Goal: Task Accomplishment & Management: Use online tool/utility

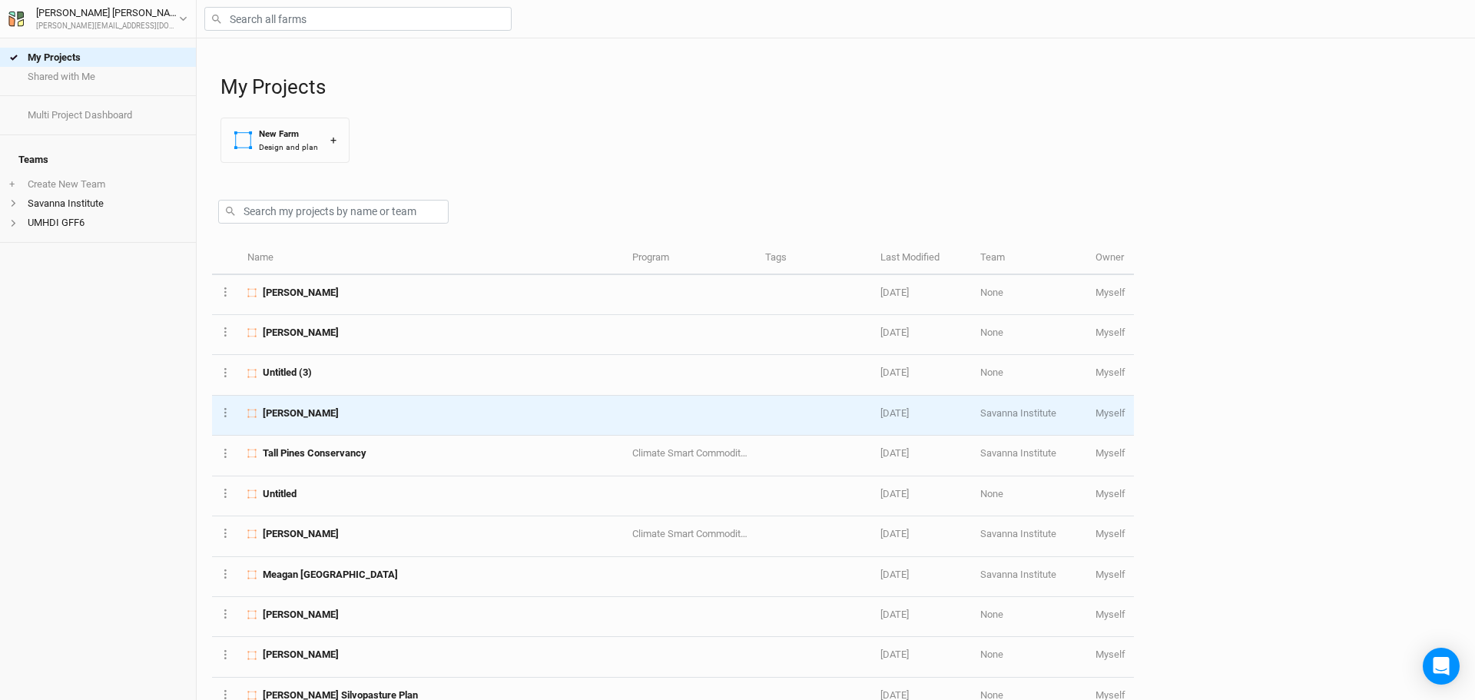
click at [310, 406] on span "[PERSON_NAME]" at bounding box center [301, 413] width 76 height 14
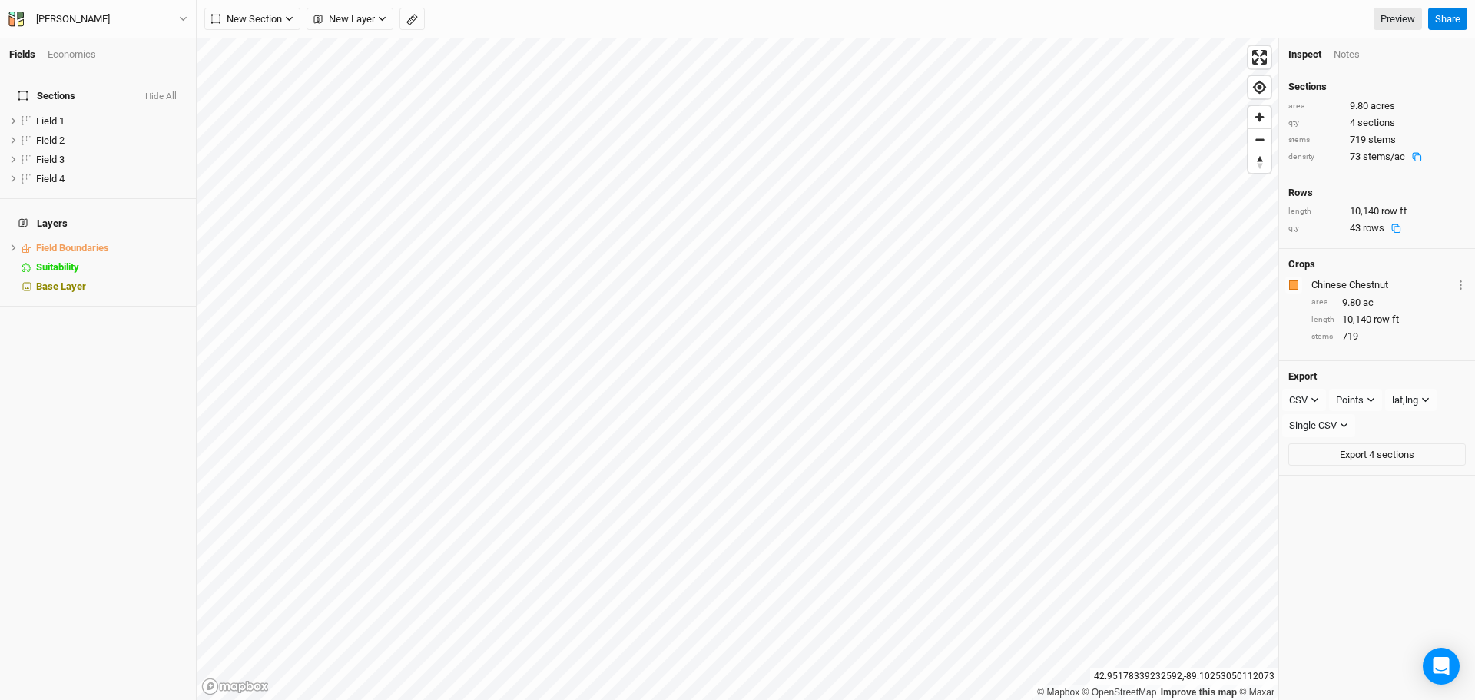
click at [1338, 55] on div "Notes" at bounding box center [1347, 55] width 26 height 14
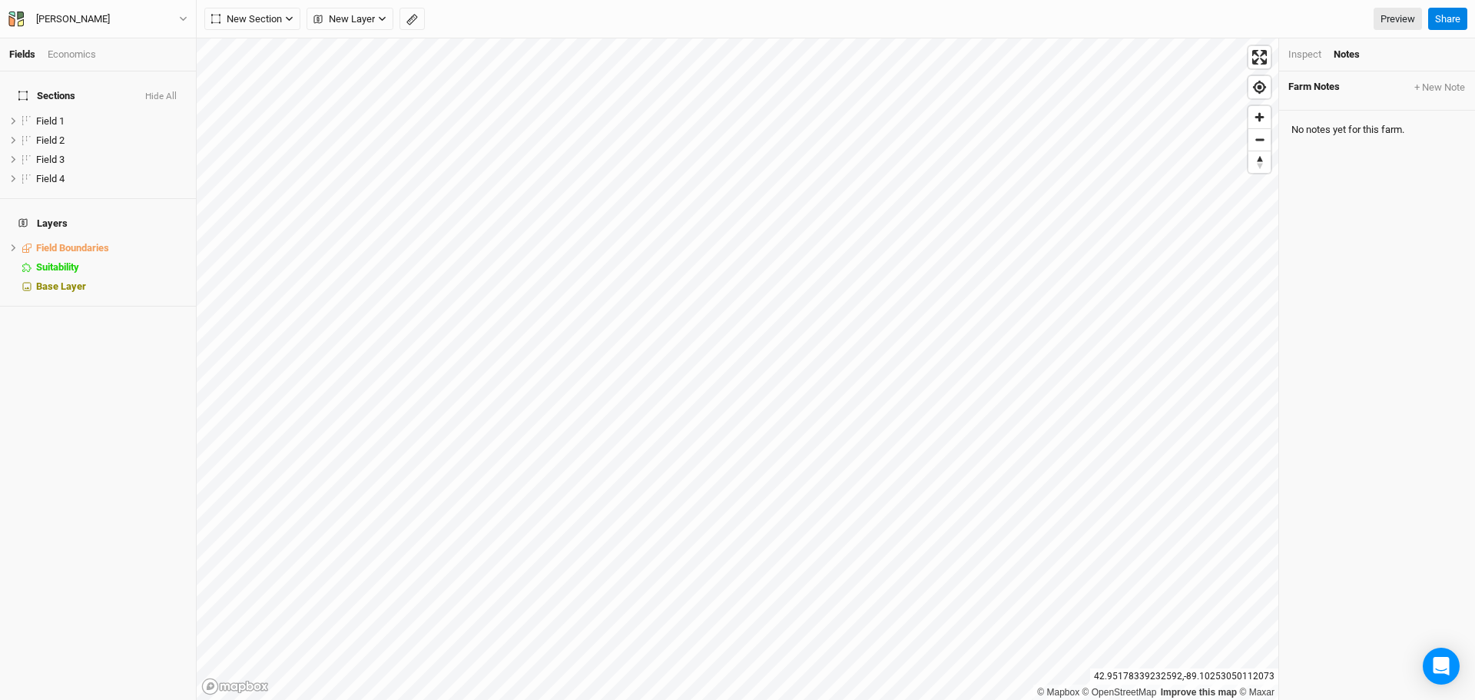
click at [1301, 59] on div "Inspect" at bounding box center [1305, 55] width 33 height 14
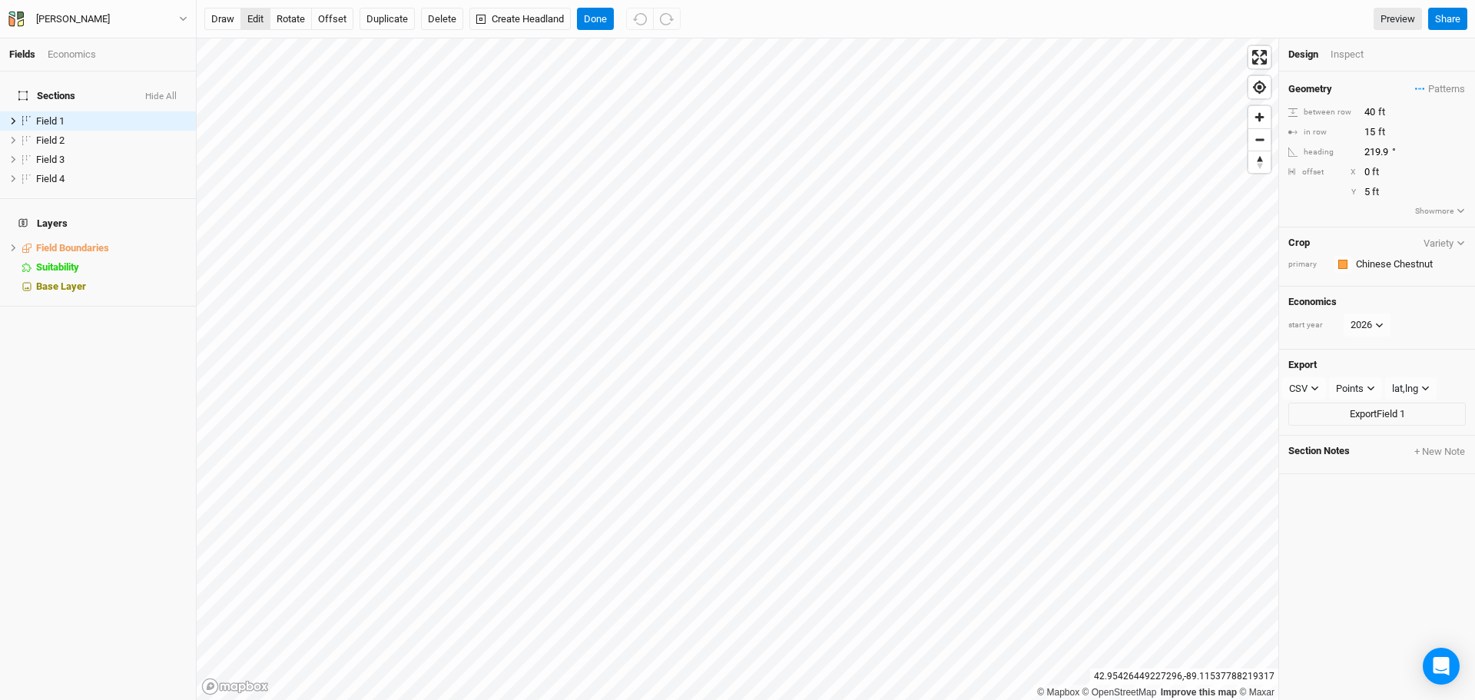
click at [254, 15] on button "edit" at bounding box center [255, 19] width 30 height 23
click at [170, 238] on span "hide" at bounding box center [177, 247] width 20 height 19
click at [611, 12] on button "Done" at bounding box center [595, 19] width 37 height 23
click at [333, 23] on button "offset" at bounding box center [332, 19] width 42 height 23
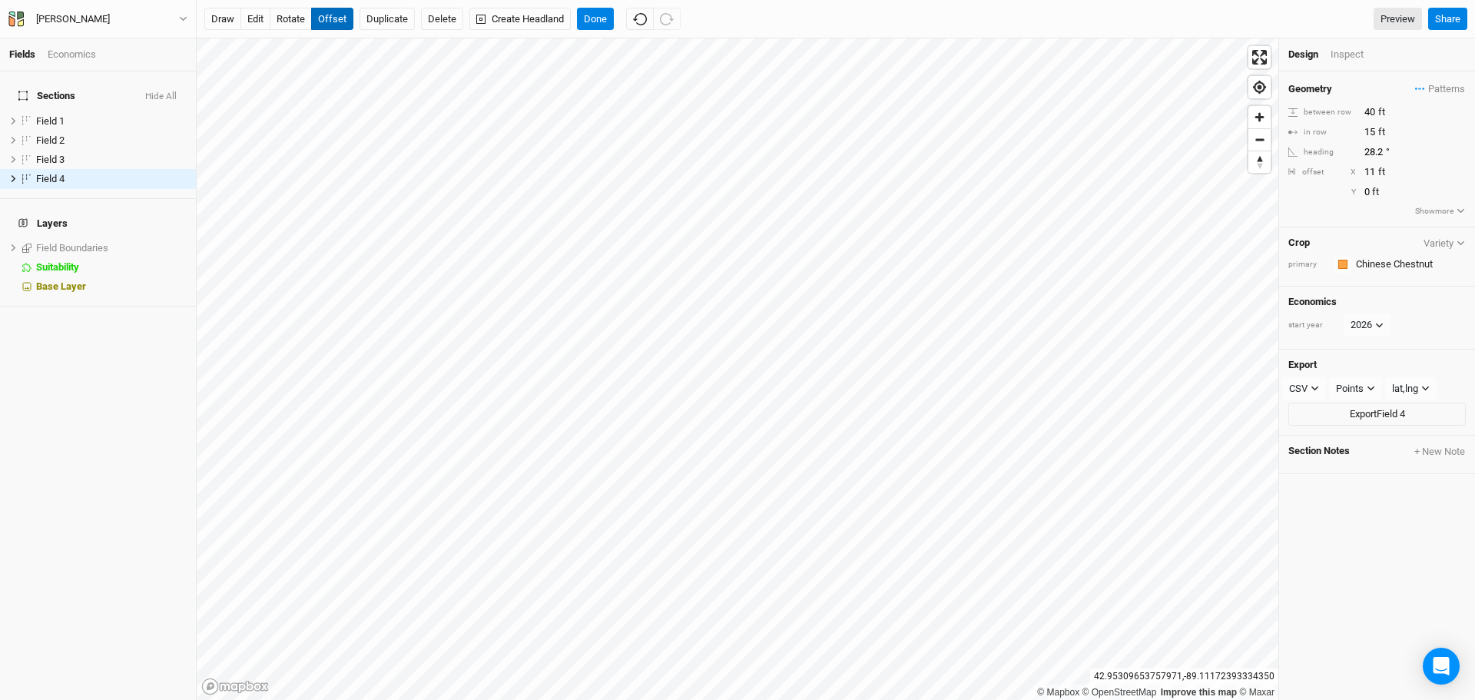
type input "10"
click at [597, 15] on button "Done" at bounding box center [595, 19] width 37 height 23
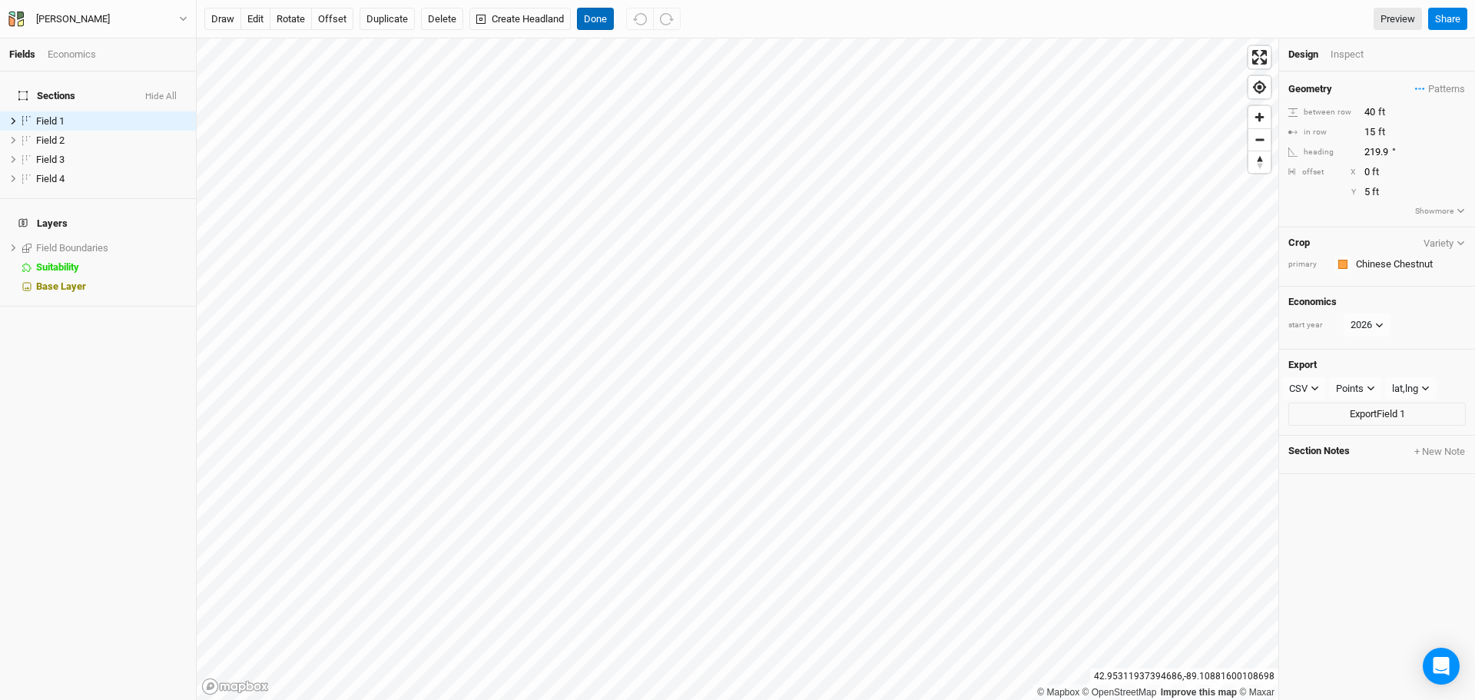
click at [591, 13] on button "Done" at bounding box center [595, 19] width 37 height 23
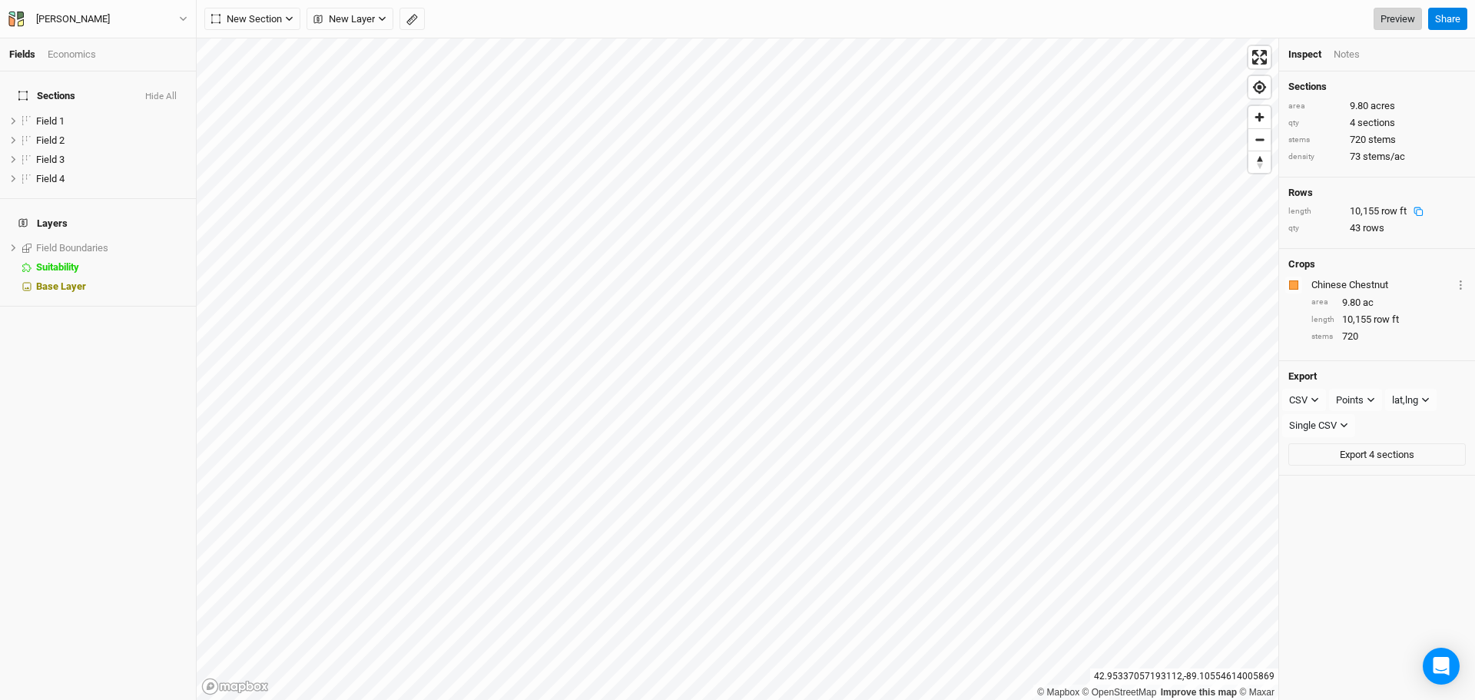
click at [1405, 18] on link "Preview" at bounding box center [1398, 19] width 48 height 23
click at [173, 238] on span "show" at bounding box center [174, 247] width 25 height 19
click at [12, 244] on icon at bounding box center [13, 248] width 8 height 8
click at [170, 257] on span "hide" at bounding box center [177, 266] width 20 height 19
click at [170, 257] on span "show" at bounding box center [174, 266] width 25 height 19
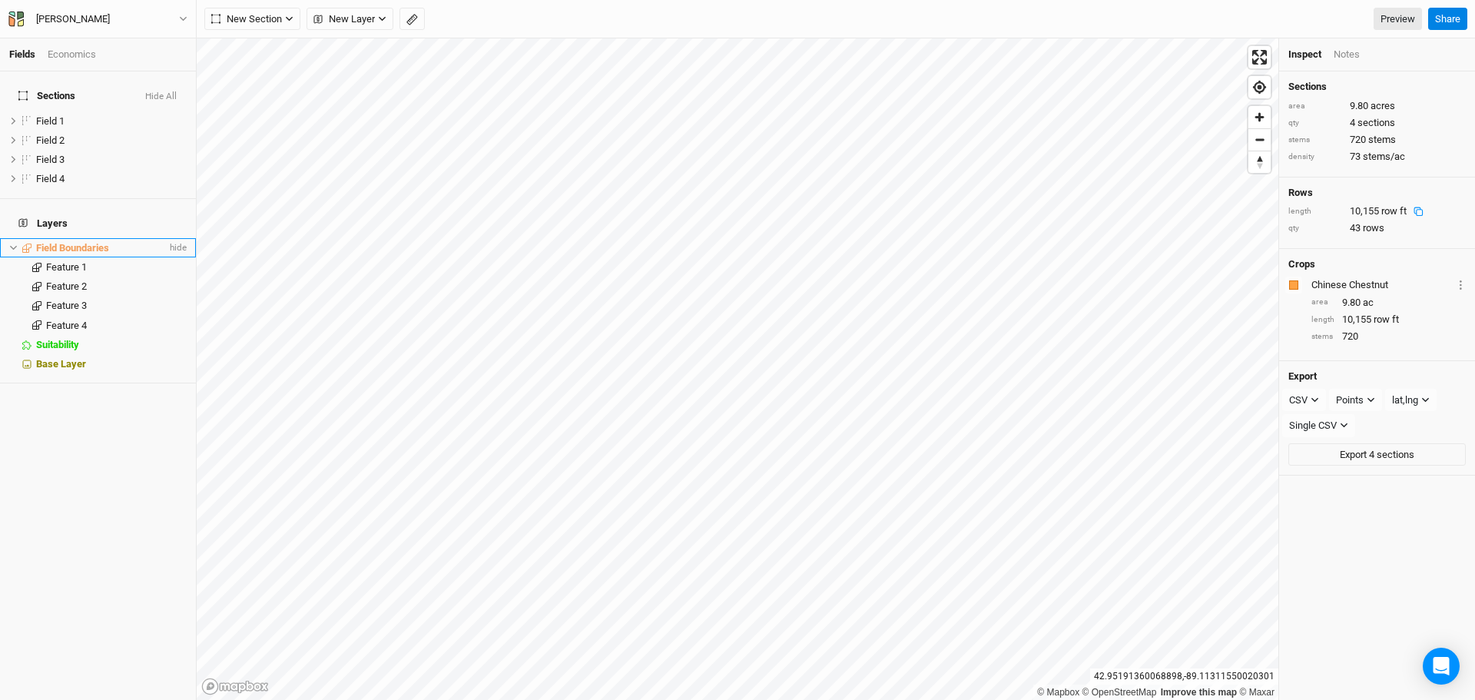
click at [101, 242] on span "Field Boundaries" at bounding box center [72, 248] width 73 height 12
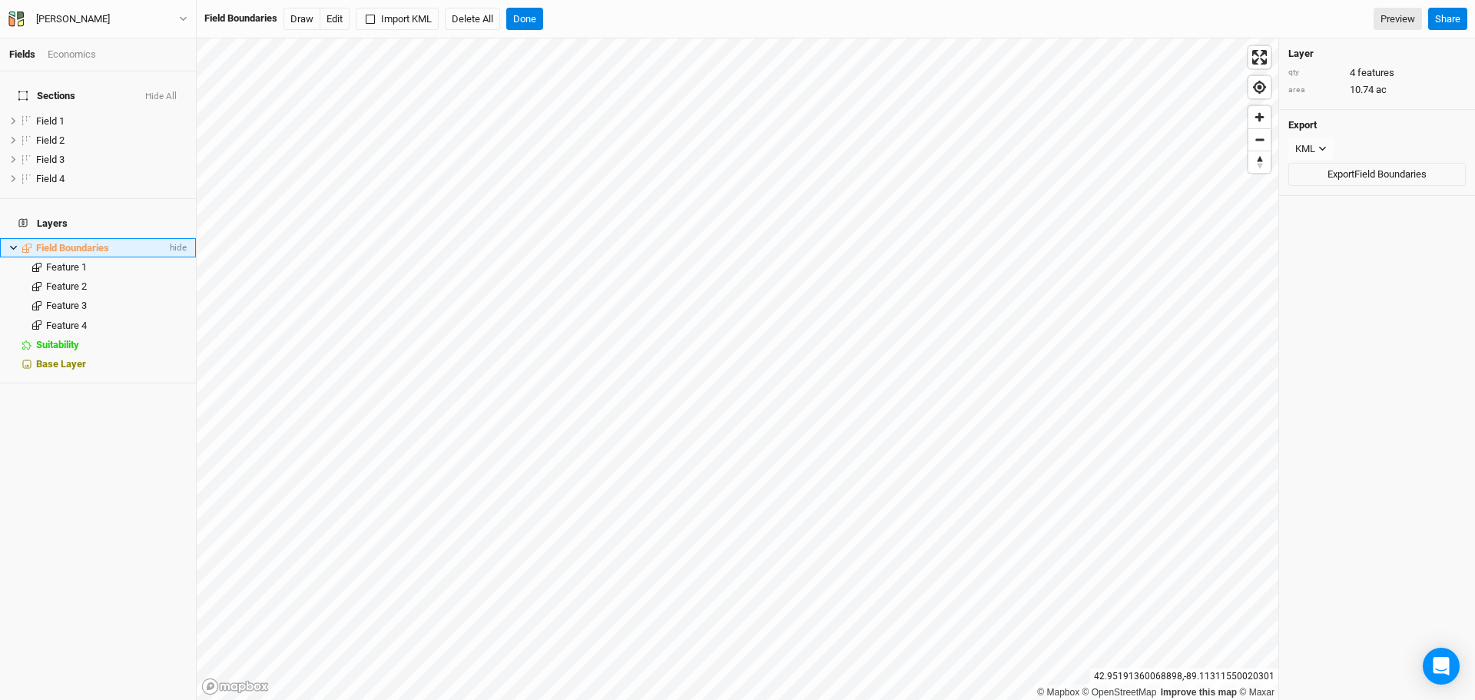
click at [101, 242] on span "Field Boundaries" at bounding box center [72, 248] width 73 height 12
click at [15, 244] on icon at bounding box center [13, 248] width 8 height 8
click at [534, 15] on button "Done" at bounding box center [524, 19] width 37 height 23
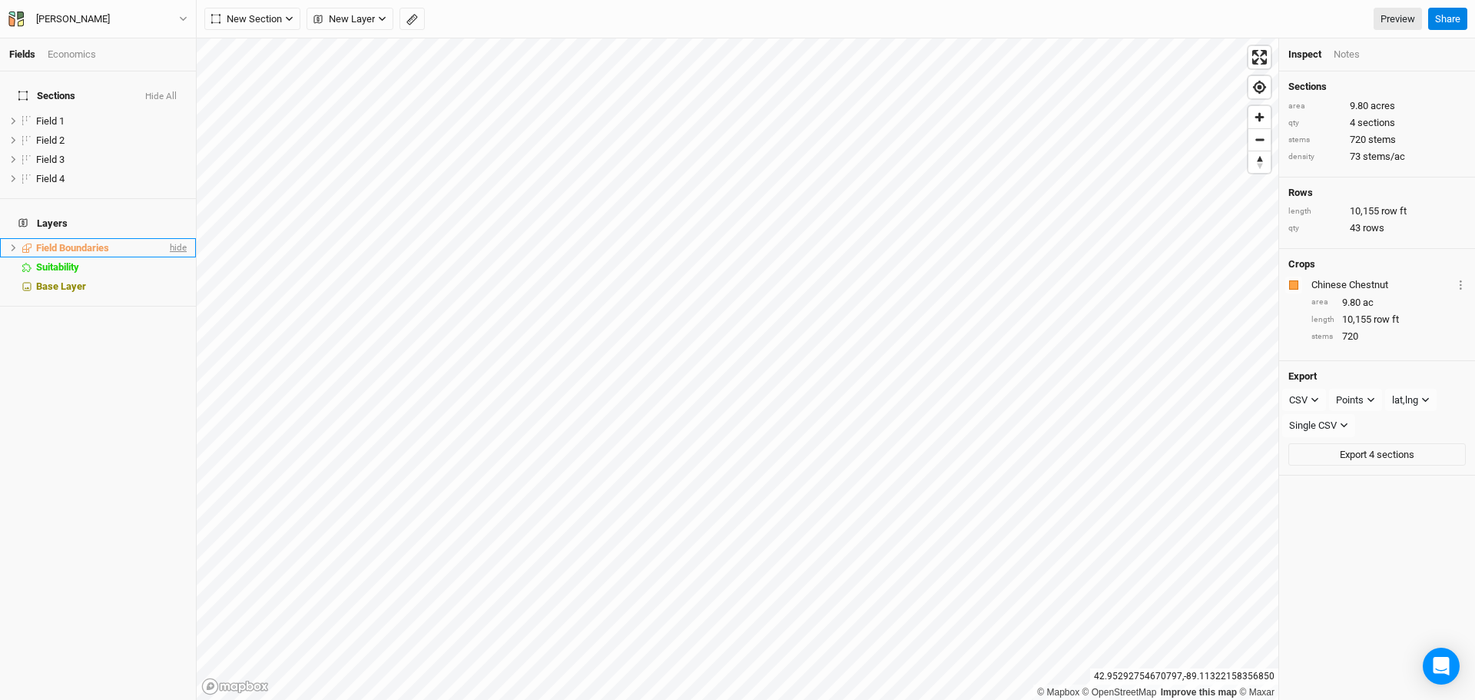
click at [167, 238] on span "hide" at bounding box center [177, 247] width 20 height 19
click at [1391, 15] on link "Preview" at bounding box center [1398, 19] width 48 height 23
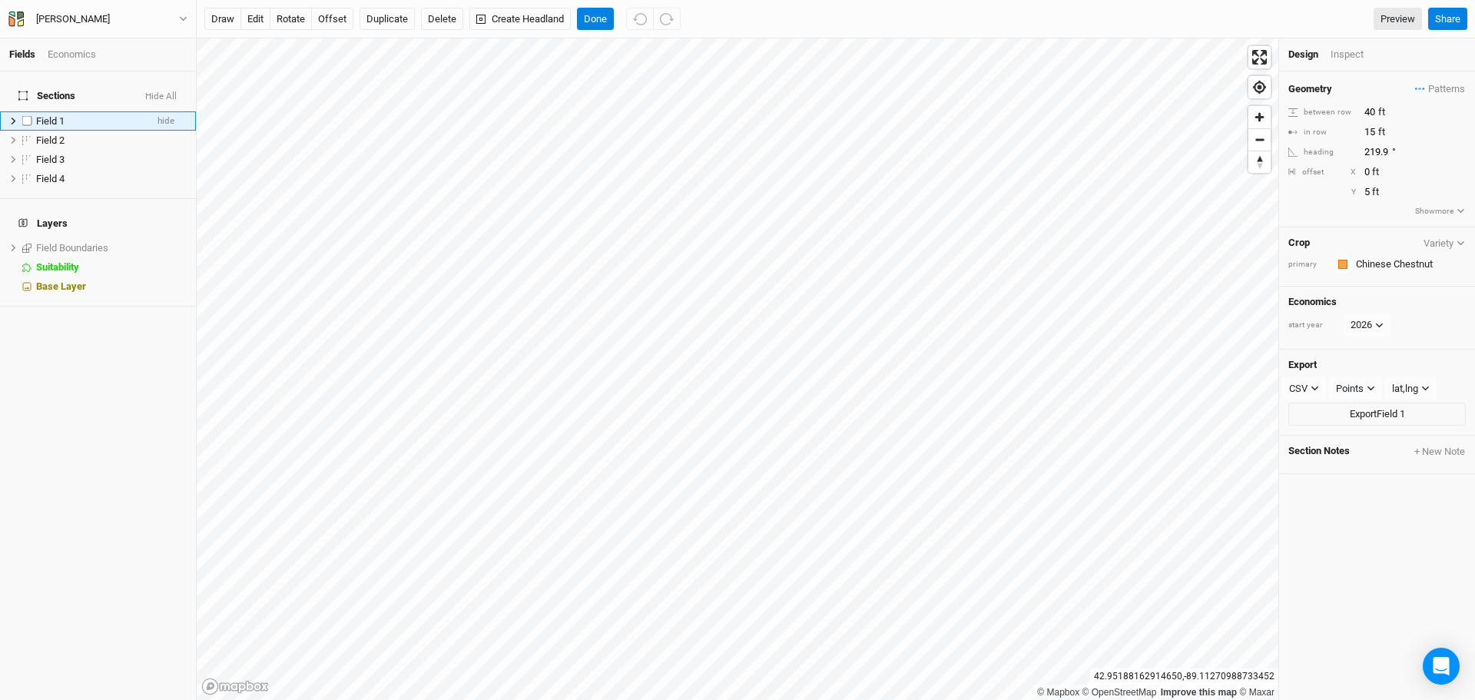
click at [12, 117] on icon at bounding box center [13, 121] width 8 height 8
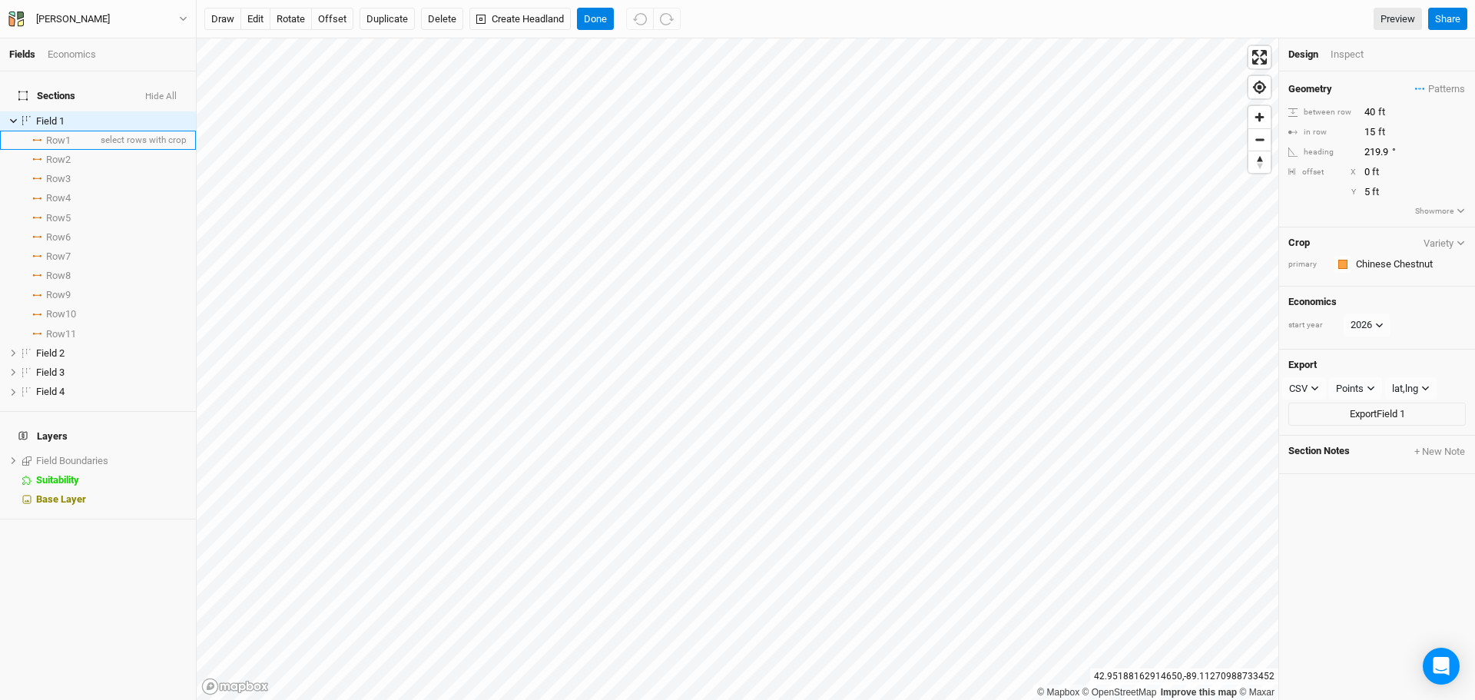
click at [50, 134] on span "Row 1" at bounding box center [58, 140] width 25 height 12
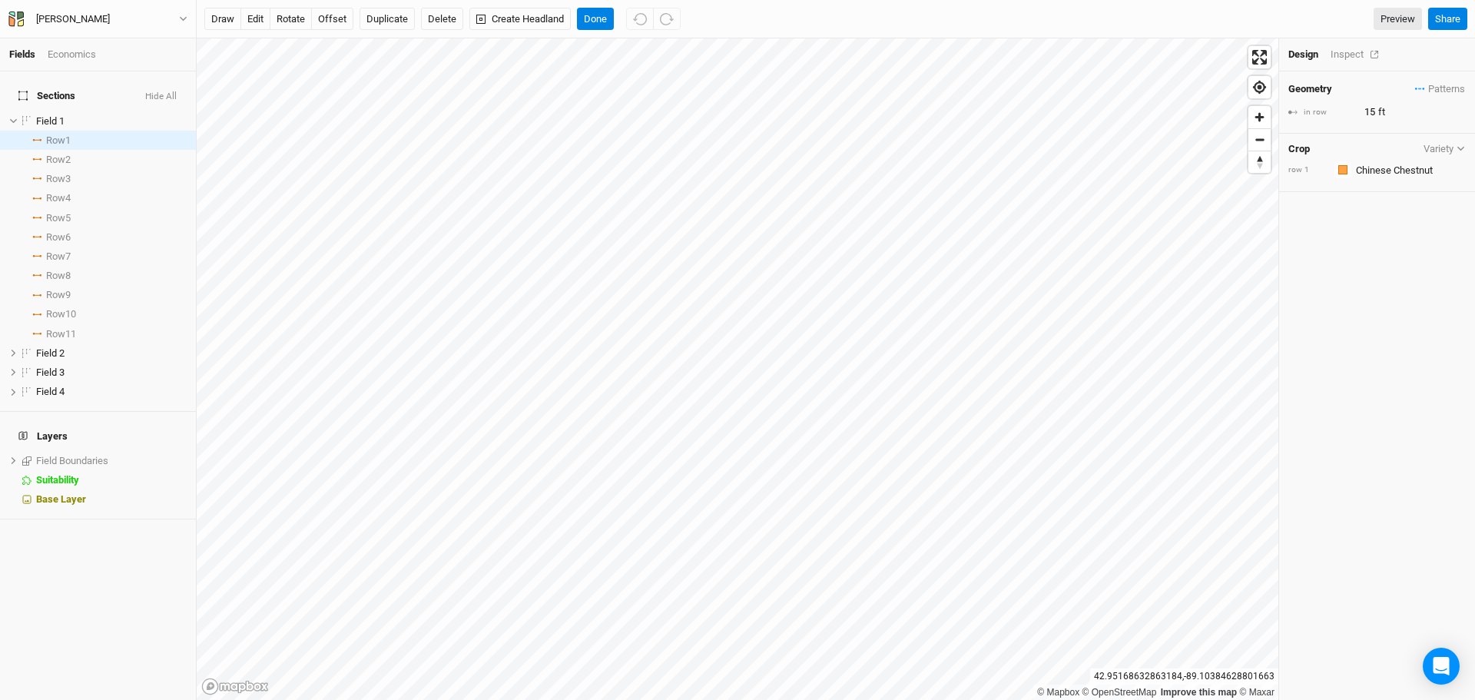
click at [1345, 56] on div "Inspect" at bounding box center [1358, 55] width 55 height 14
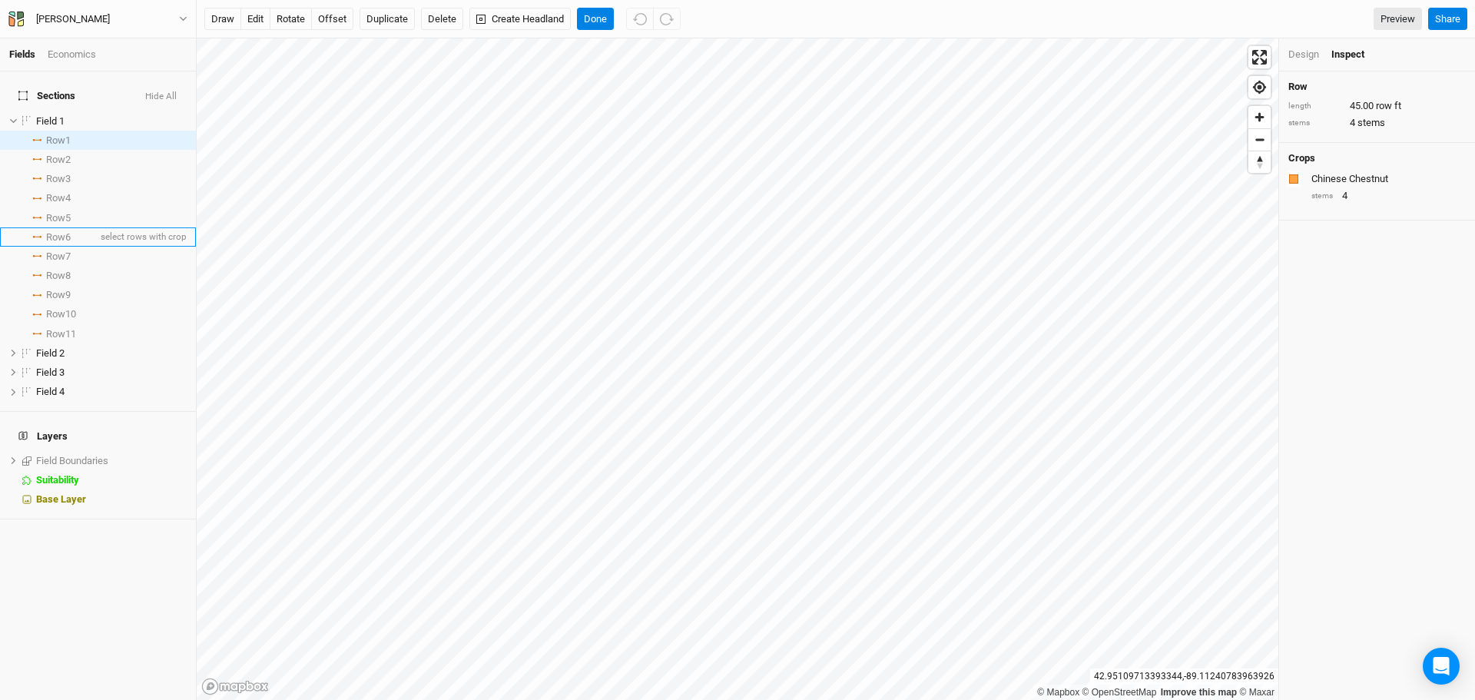
click at [57, 227] on li "Row 6 select rows with crop" at bounding box center [98, 236] width 196 height 19
click at [37, 255] on icon at bounding box center [36, 256] width 9 height 2
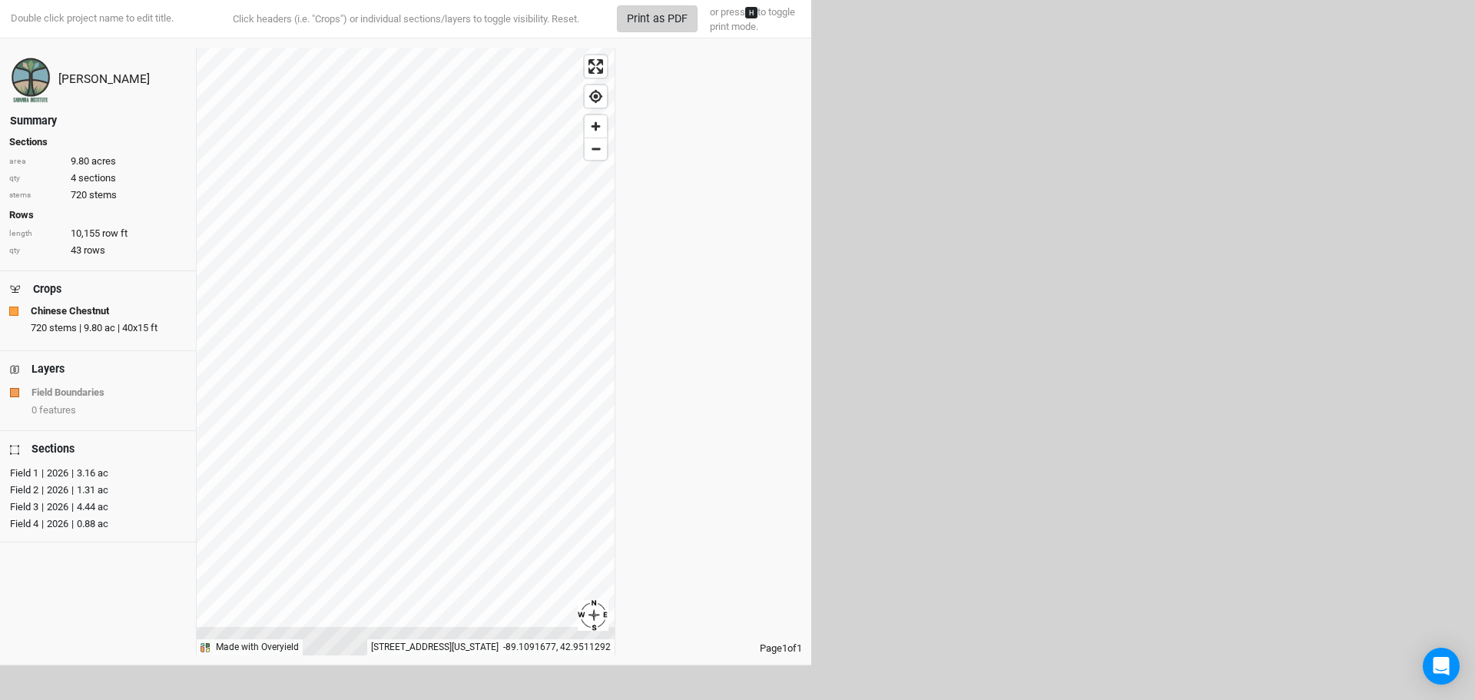
click at [666, 15] on button "Print as PDF" at bounding box center [657, 18] width 81 height 27
click at [751, 536] on div "Page 1 of 1" at bounding box center [713, 352] width 197 height 608
drag, startPoint x: 534, startPoint y: 645, endPoint x: 313, endPoint y: 645, distance: 220.5
click at [367, 645] on div "1273 East Church Road, Cambridge, Wisconsin 53523, United States -89.1091677, 4…" at bounding box center [490, 647] width 247 height 16
copy div "1273 East Church Road, Cambridge, Wisconsin 53523"
